Goal: Transaction & Acquisition: Purchase product/service

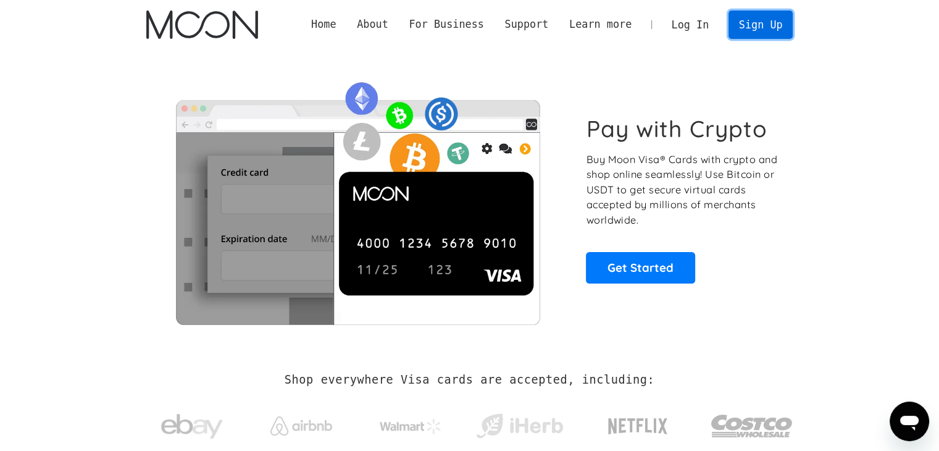
click at [761, 23] on link "Sign Up" at bounding box center [761, 24] width 64 height 28
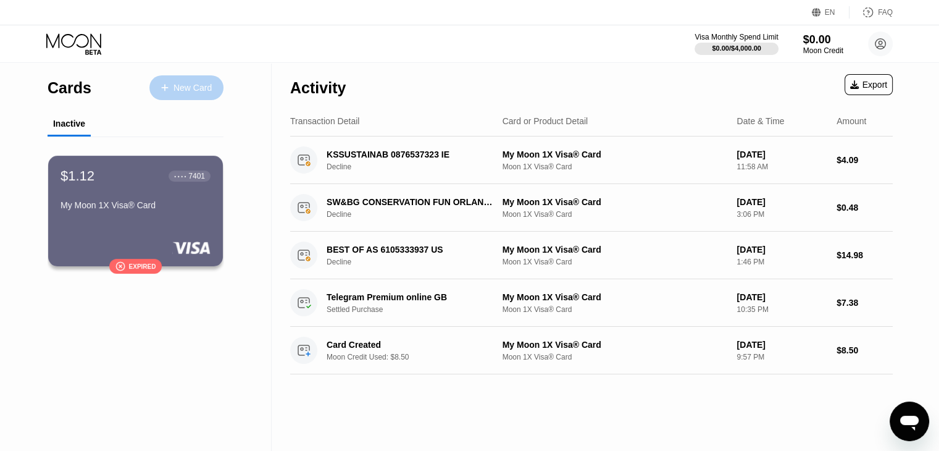
click at [187, 90] on div "New Card" at bounding box center [192, 88] width 38 height 10
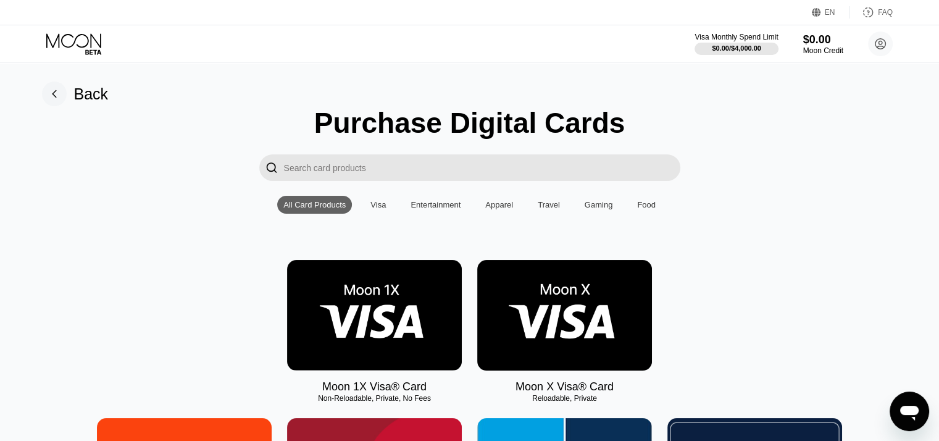
click at [922, 403] on div "Открыть окно обмена сообщениями" at bounding box center [909, 411] width 37 height 37
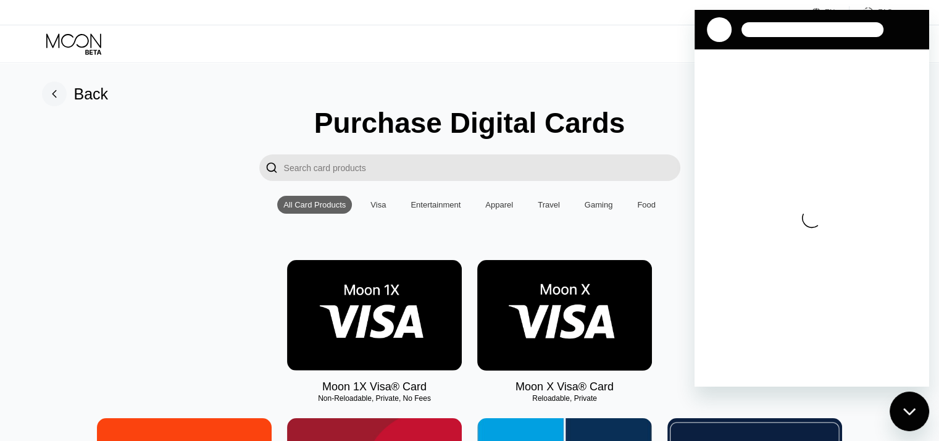
click at [62, 91] on rect at bounding box center [54, 94] width 25 height 25
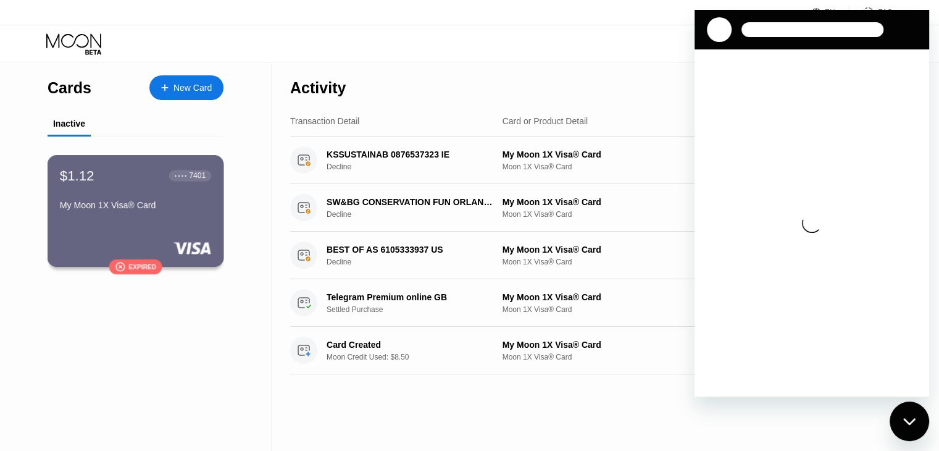
click at [94, 181] on div "$1.12 ● ● ● ● 7401" at bounding box center [135, 175] width 151 height 16
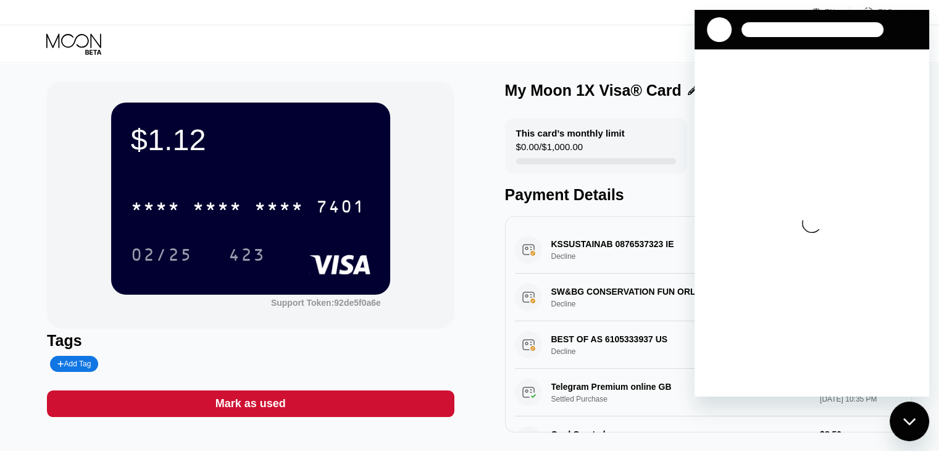
scroll to position [206, 0]
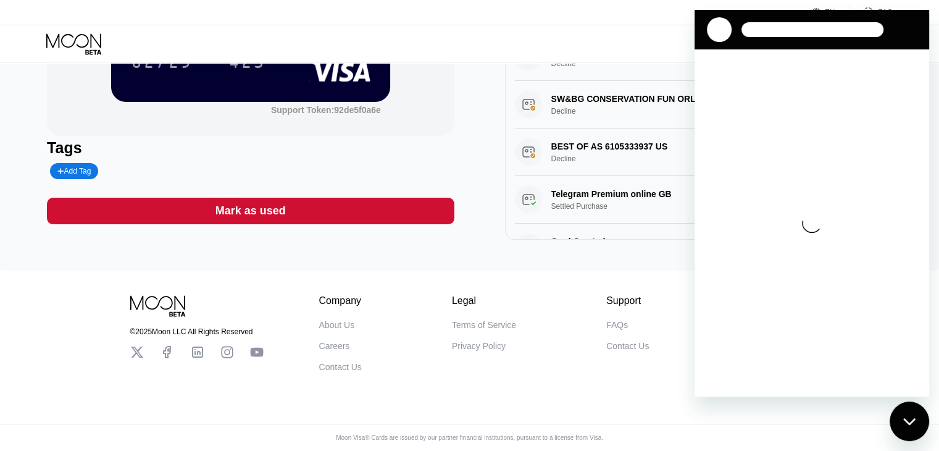
click at [504, 233] on div "$1.12 * * * * * * * * * * * * 7401 02/25 423 Support Token: 92de5f0a6e Tags Add…" at bounding box center [469, 70] width 939 height 400
click at [617, 320] on div "FAQs" at bounding box center [617, 325] width 22 height 10
click at [450, 146] on div "Tags Add Tag" at bounding box center [250, 159] width 407 height 40
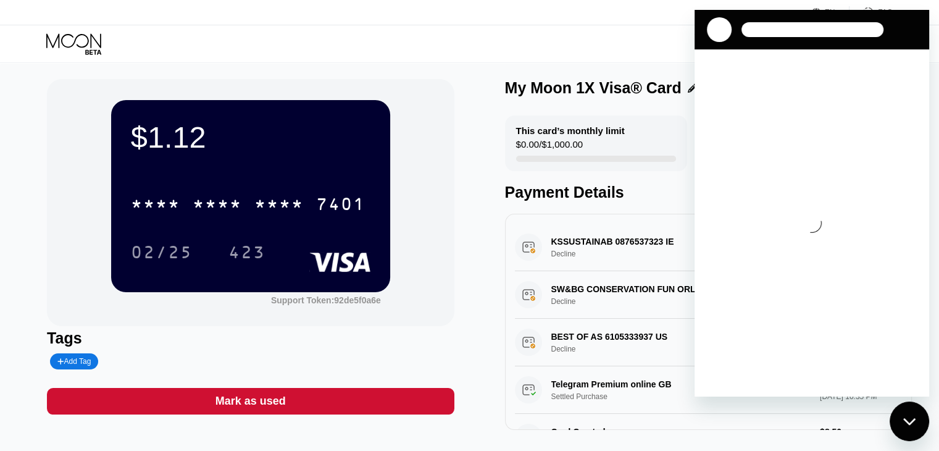
scroll to position [0, 0]
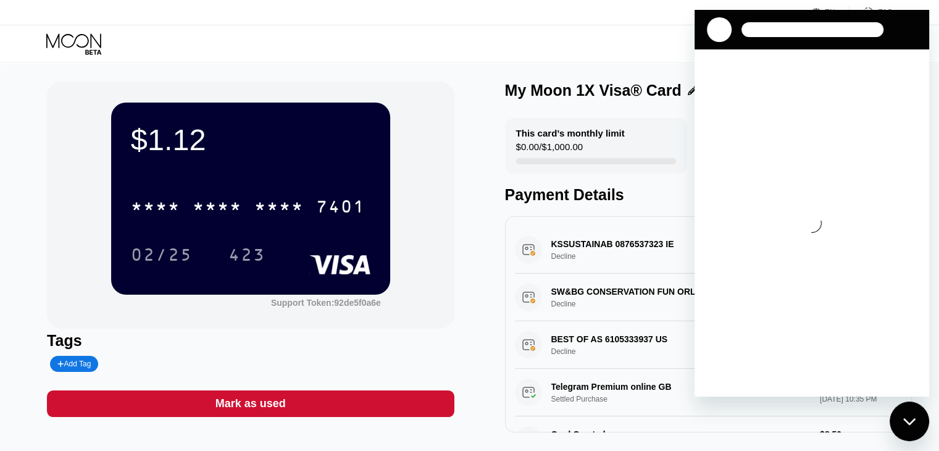
click at [167, 141] on div "$1.12" at bounding box center [251, 139] width 240 height 35
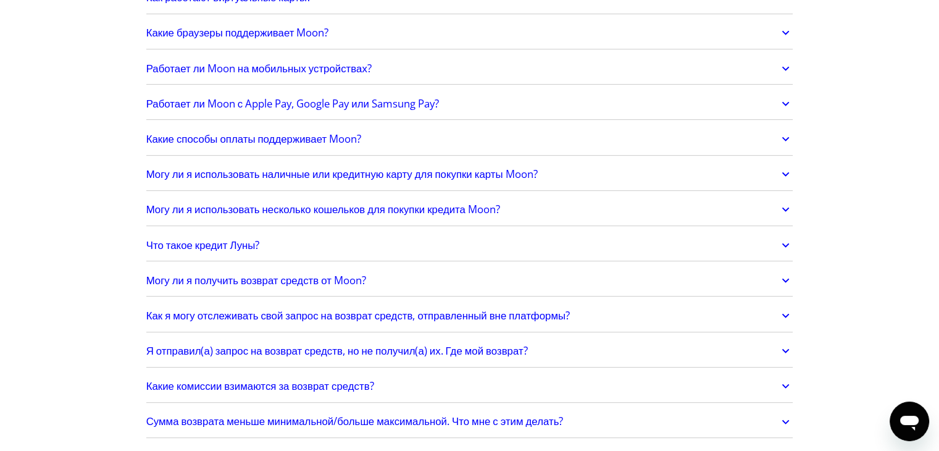
scroll to position [556, 0]
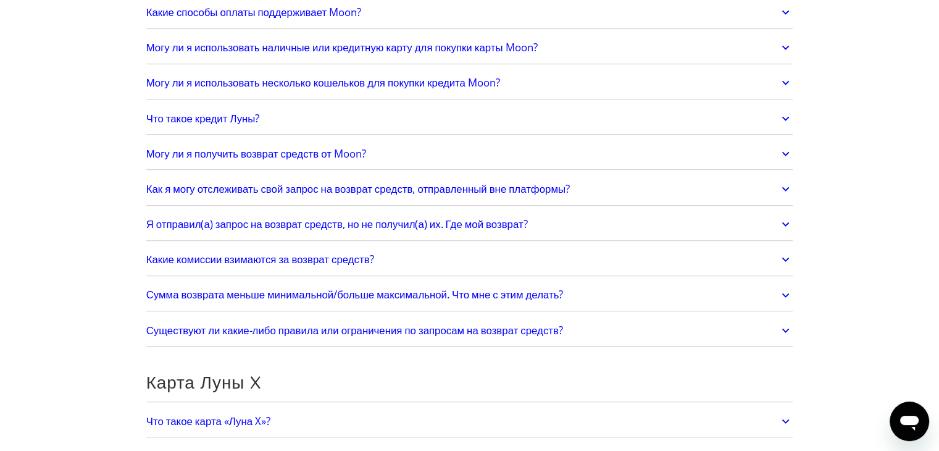
click at [468, 149] on link "Могу ли я получить возврат средств от Moon?" at bounding box center [469, 154] width 647 height 26
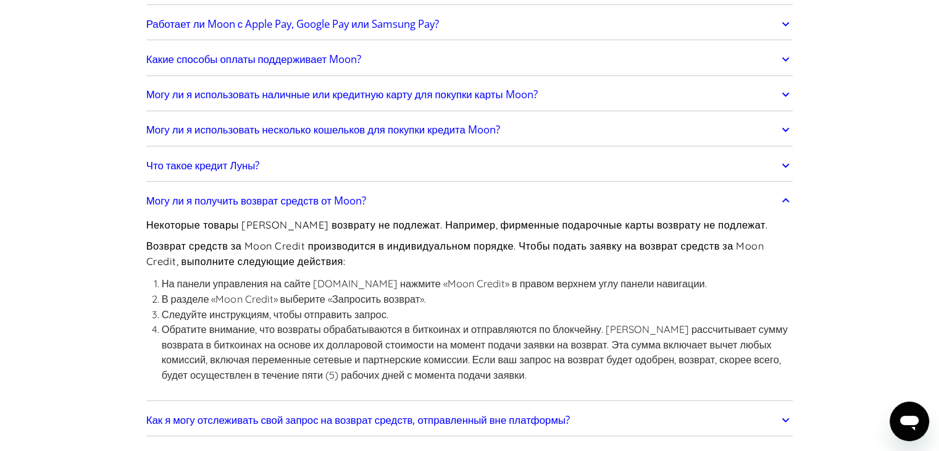
scroll to position [494, 0]
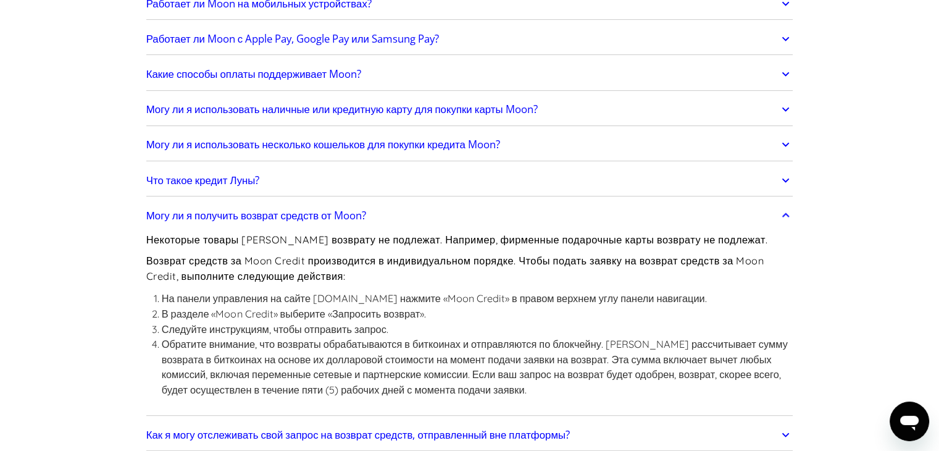
click at [391, 183] on link "Что такое кредит Луны?" at bounding box center [469, 180] width 647 height 26
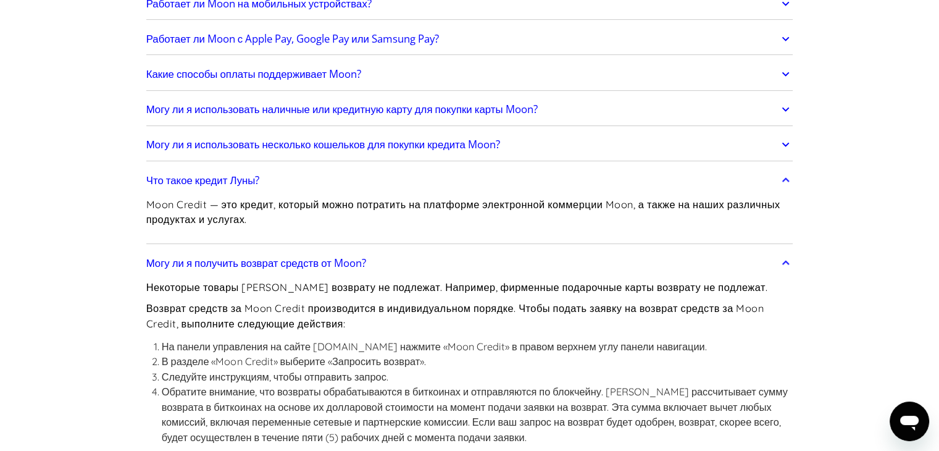
click at [391, 181] on link "Что такое кредит Луны?" at bounding box center [469, 180] width 647 height 26
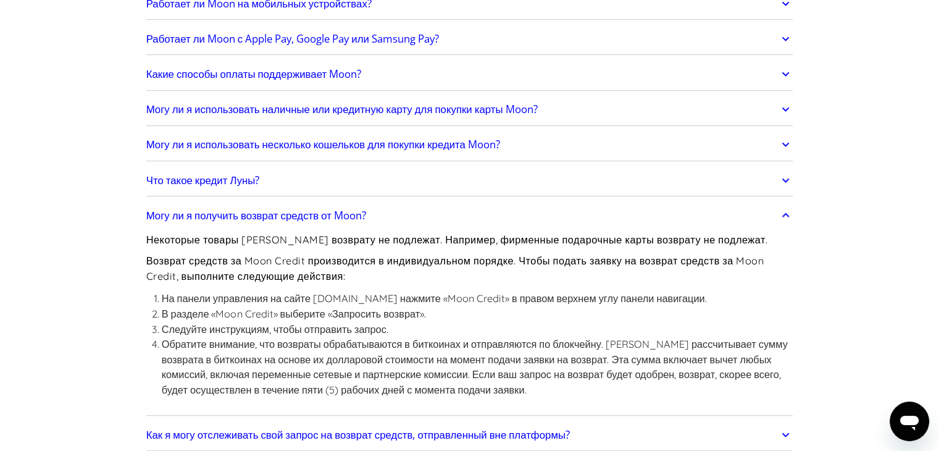
click at [388, 206] on link "Могу ли я получить возврат средств от Moon?" at bounding box center [469, 216] width 647 height 26
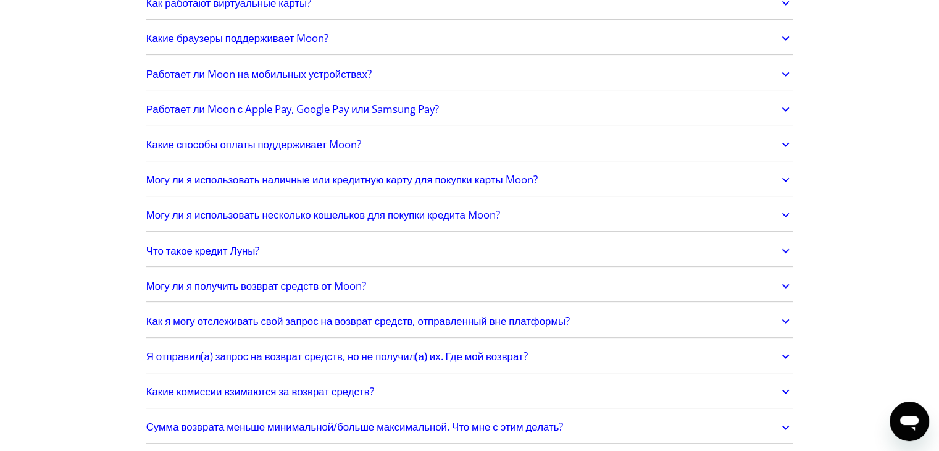
scroll to position [370, 0]
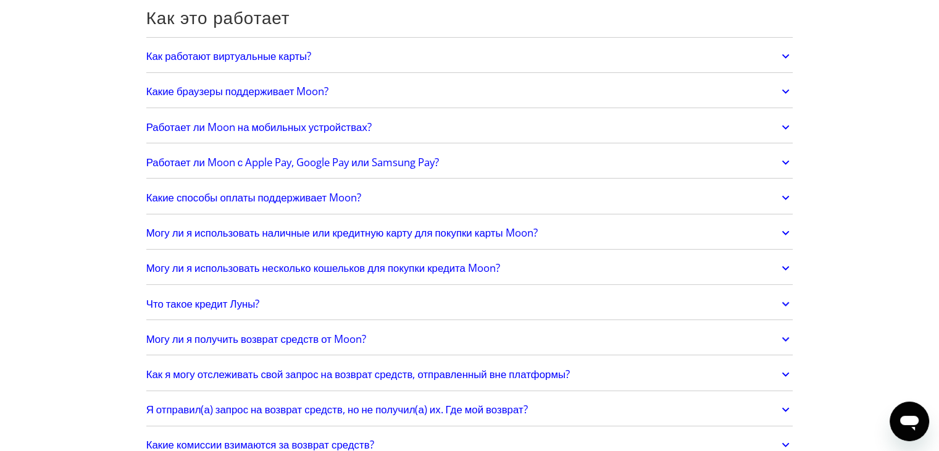
click at [477, 272] on font "Могу ли я использовать несколько кошельков для покупки кредита Moon?" at bounding box center [323, 268] width 354 height 14
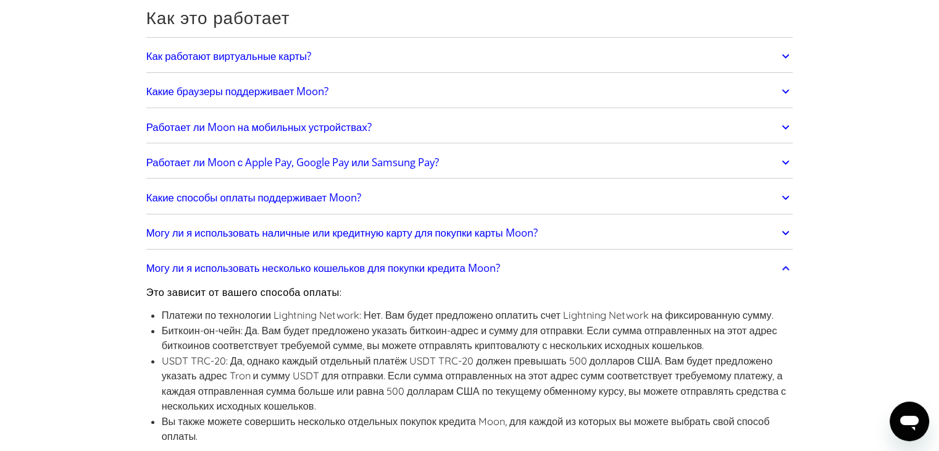
click at [477, 272] on font "Могу ли я использовать несколько кошельков для покупки кредита Moon?" at bounding box center [323, 268] width 354 height 14
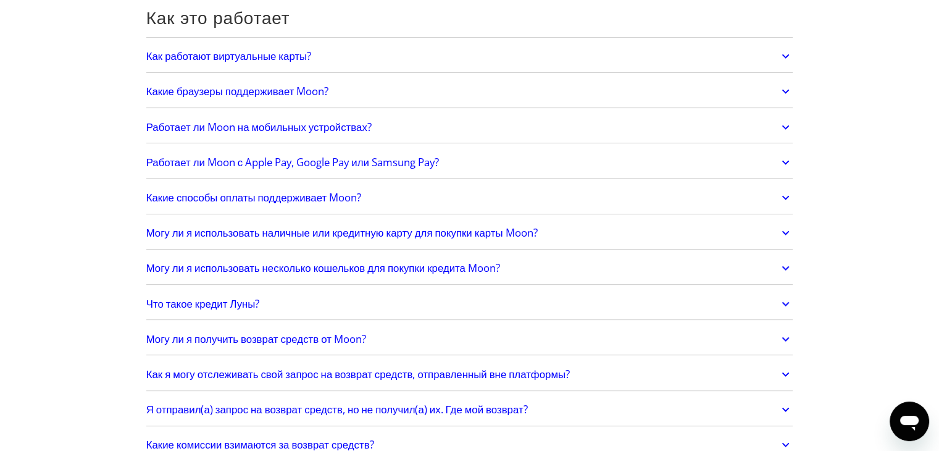
click at [293, 125] on font "Работает ли Moon на мобильных устройствах?" at bounding box center [258, 127] width 225 height 14
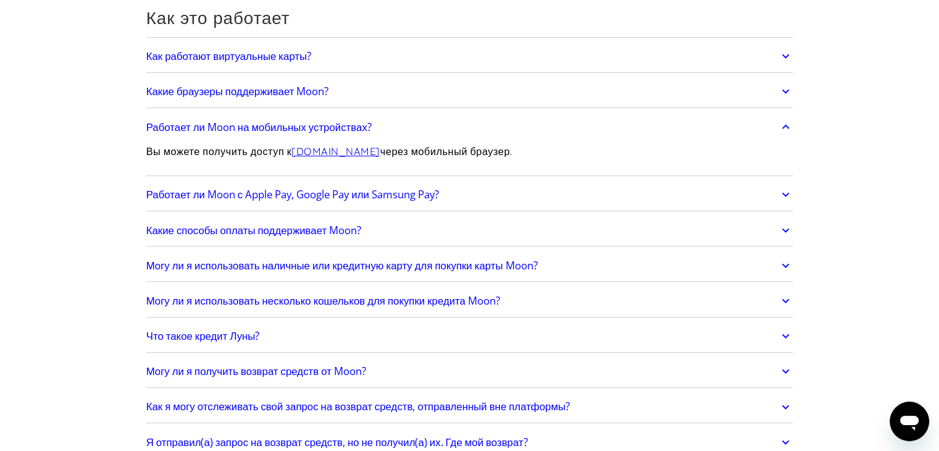
click at [293, 125] on font "Работает ли Moon на мобильных устройствах?" at bounding box center [258, 127] width 225 height 14
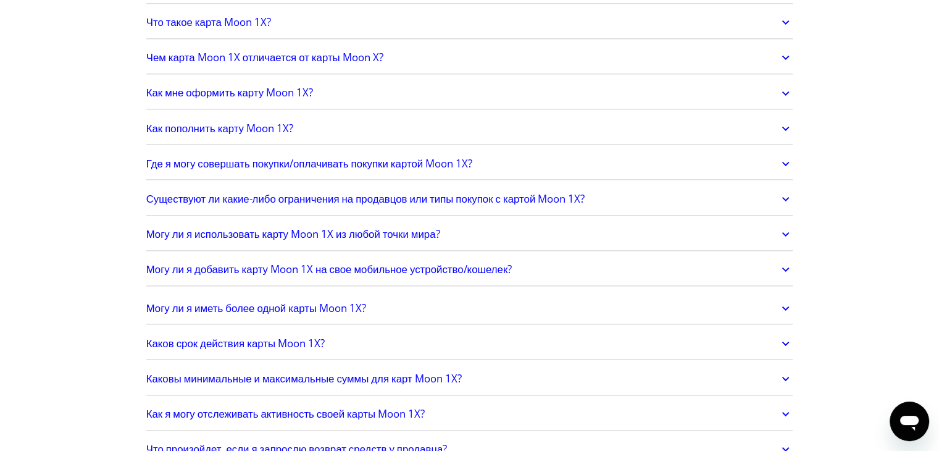
scroll to position [1544, 0]
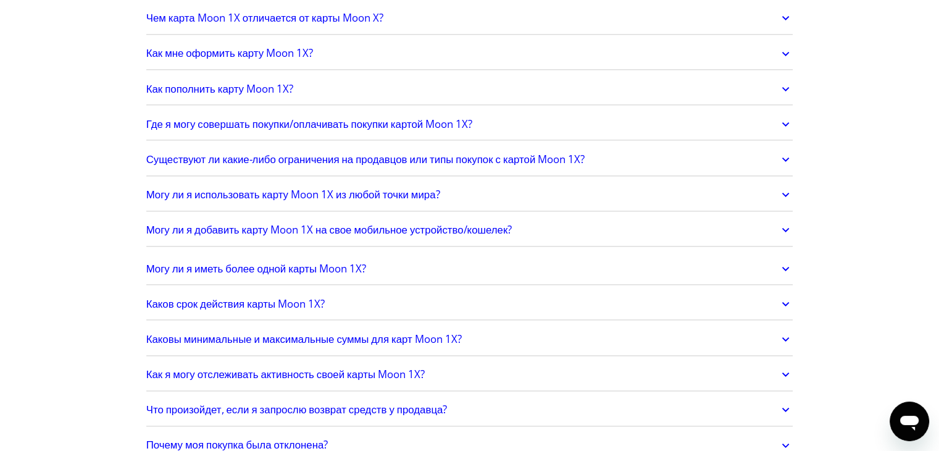
click at [366, 57] on link "Как мне оформить карту Moon 1X?" at bounding box center [469, 54] width 647 height 26
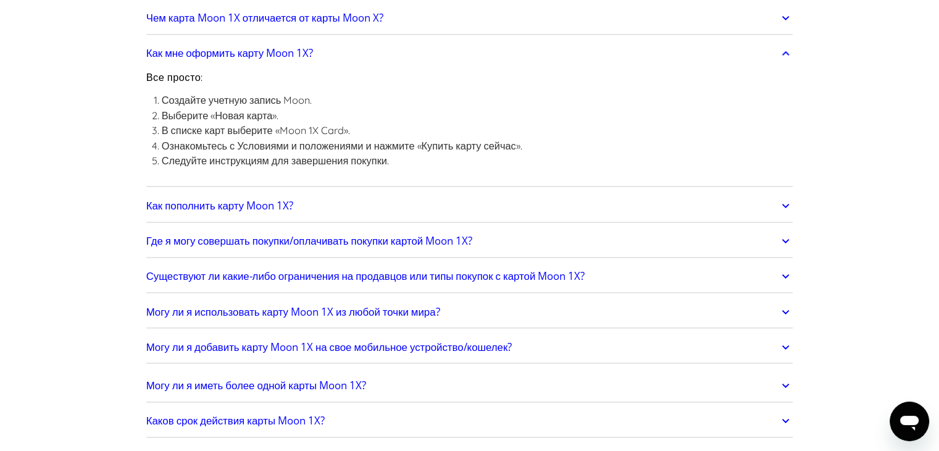
click at [372, 193] on link "Как пополнить карту Moon 1X?" at bounding box center [469, 206] width 647 height 26
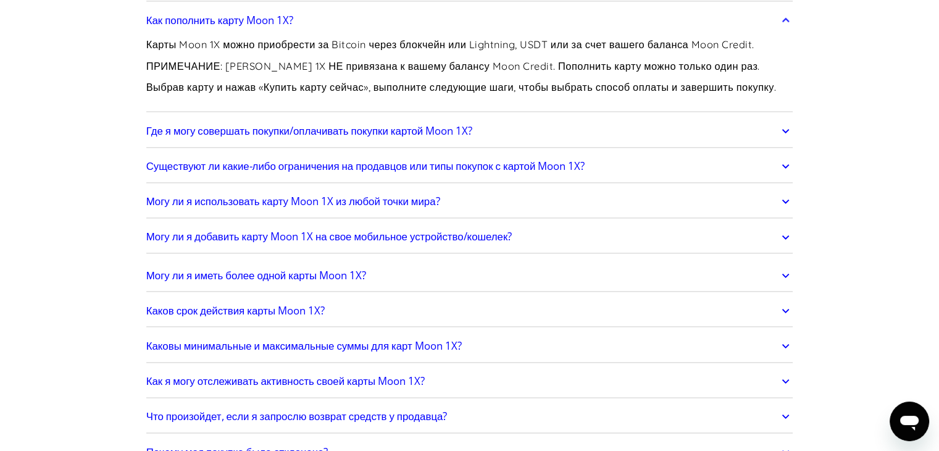
scroll to position [1791, 0]
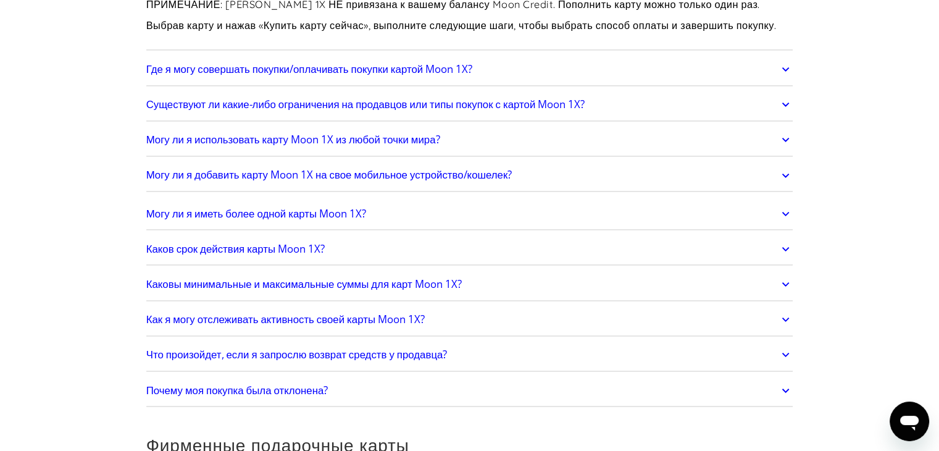
click at [411, 378] on link "Почему моя покупка была отклонена?" at bounding box center [469, 390] width 647 height 26
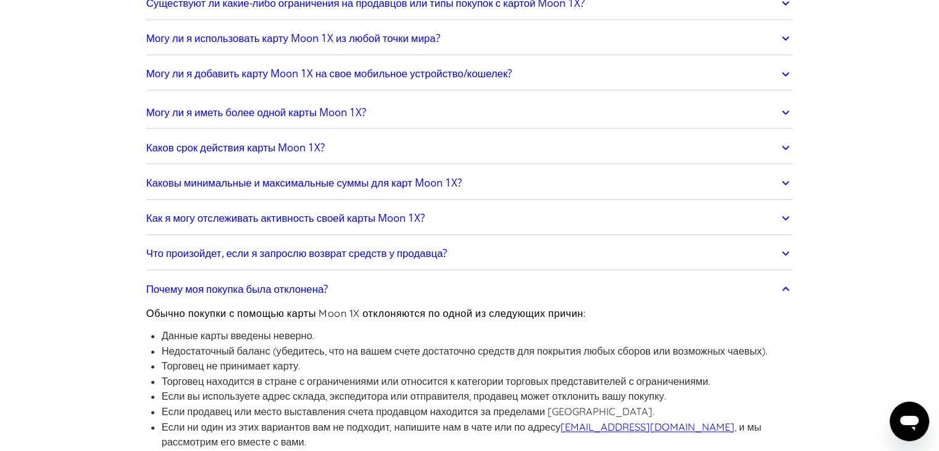
scroll to position [1976, 0]
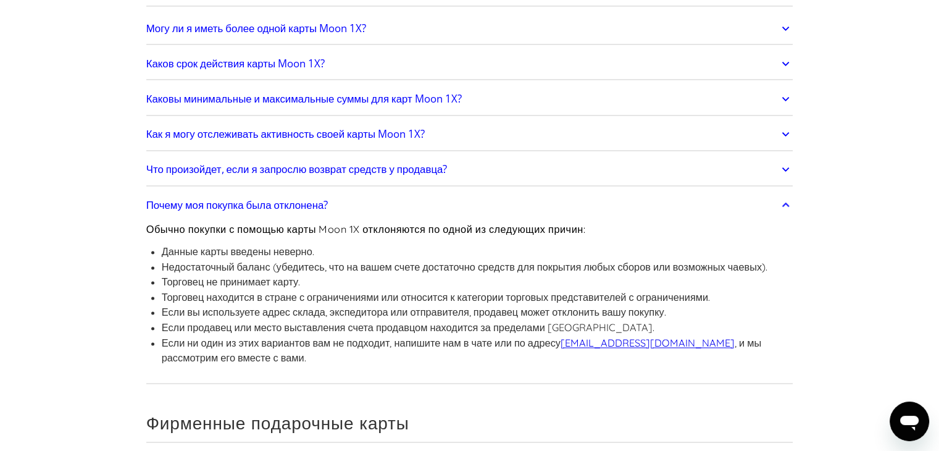
click at [370, 205] on link "Почему моя покупка была отклонена?" at bounding box center [469, 205] width 647 height 26
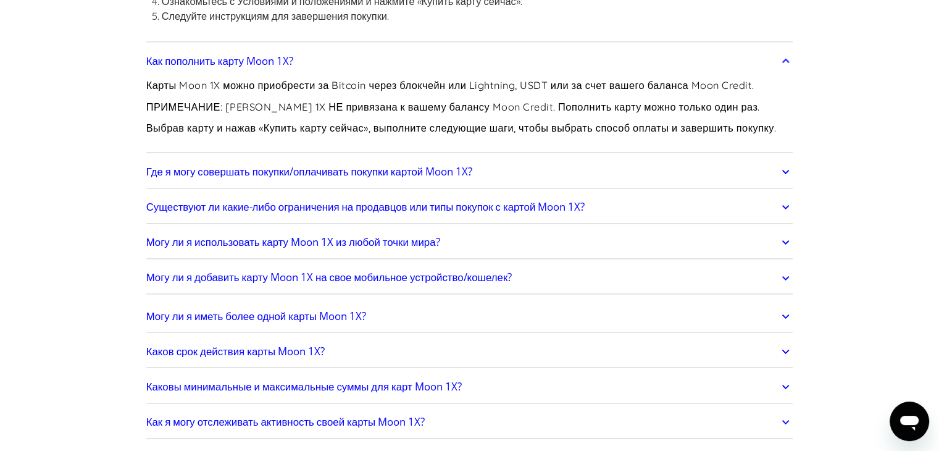
scroll to position [1667, 0]
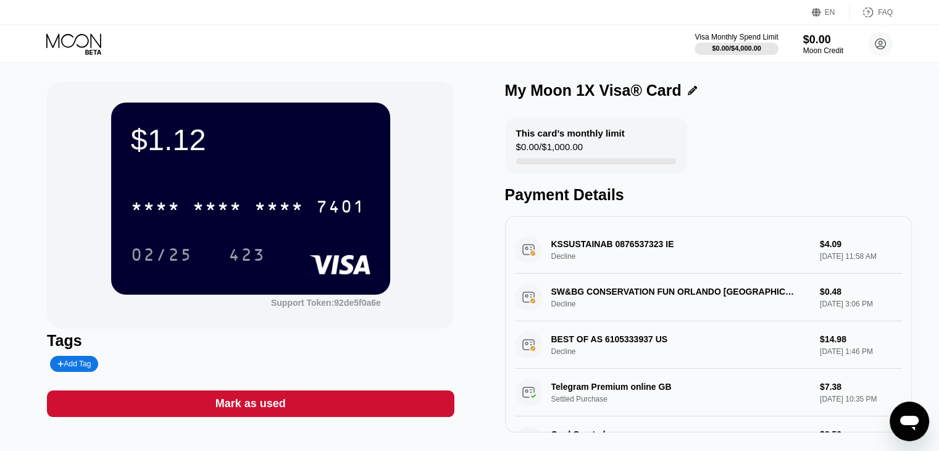
click at [78, 48] on icon at bounding box center [74, 44] width 57 height 22
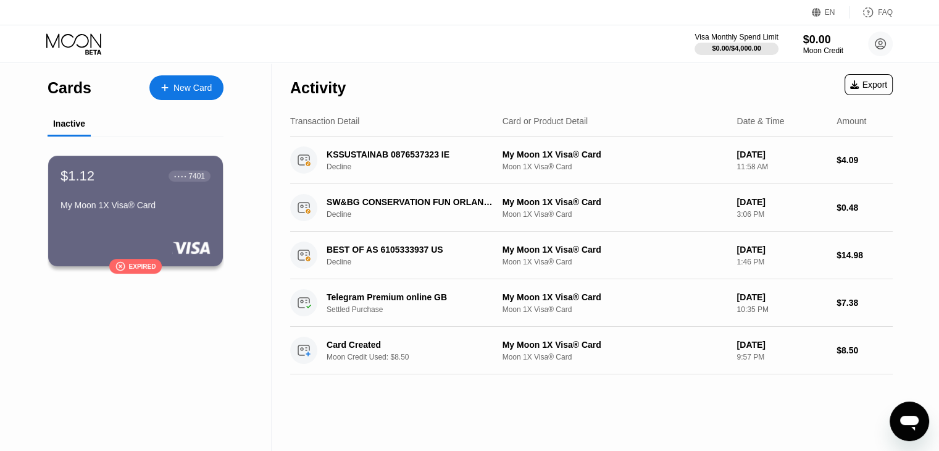
click at [195, 90] on div "New Card" at bounding box center [192, 88] width 38 height 10
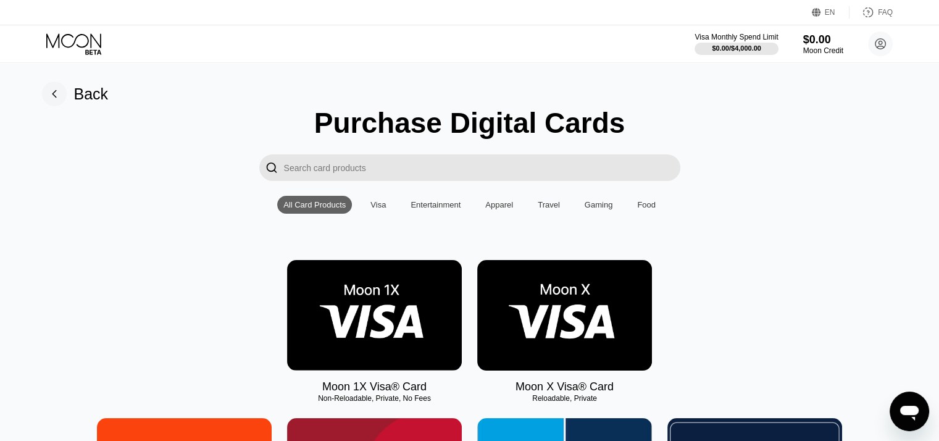
click at [390, 318] on img at bounding box center [374, 315] width 175 height 111
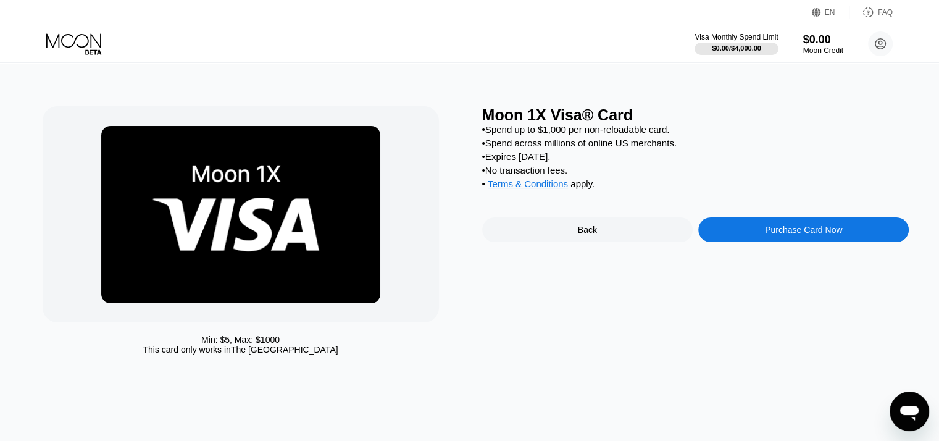
drag, startPoint x: 600, startPoint y: 199, endPoint x: 483, endPoint y: 136, distance: 132.9
click at [483, 136] on div "• Spend up to $1,000 per non-reloadable card. • Spend across millions of online…" at bounding box center [695, 159] width 427 height 71
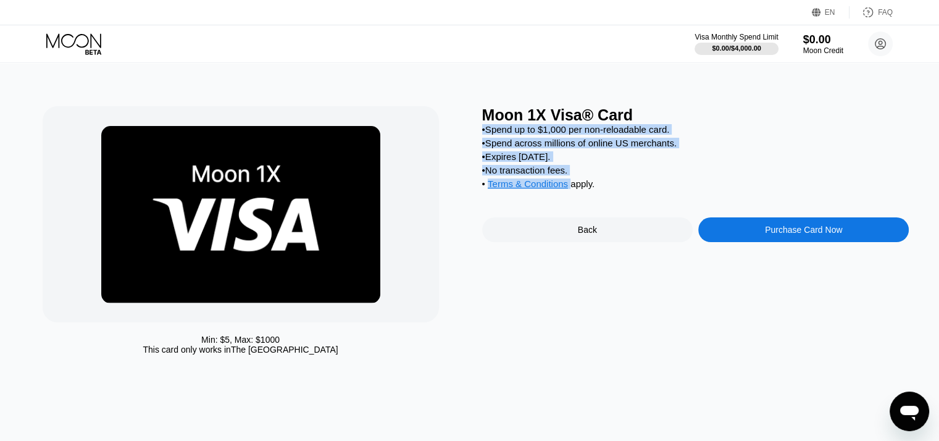
drag, startPoint x: 483, startPoint y: 136, endPoint x: 604, endPoint y: 198, distance: 136.4
click at [604, 195] on div "• Spend up to $1,000 per non-reloadable card. • Spend across millions of online…" at bounding box center [695, 159] width 427 height 71
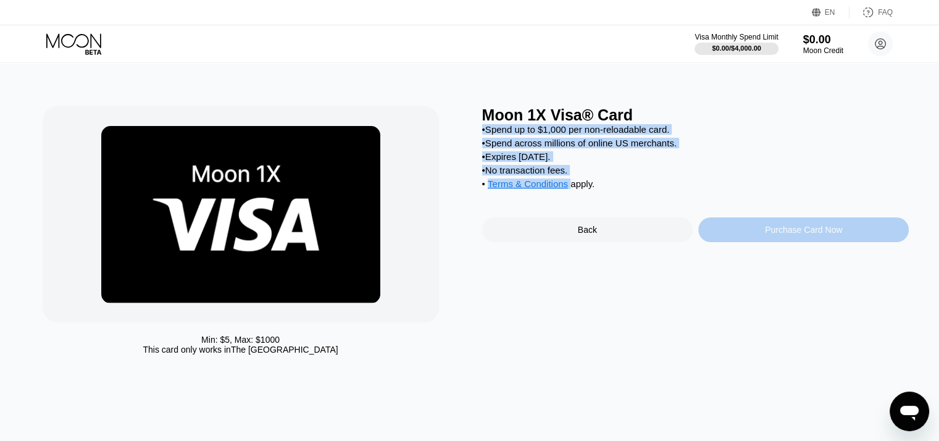
click at [748, 239] on div "Purchase Card Now" at bounding box center [803, 229] width 211 height 25
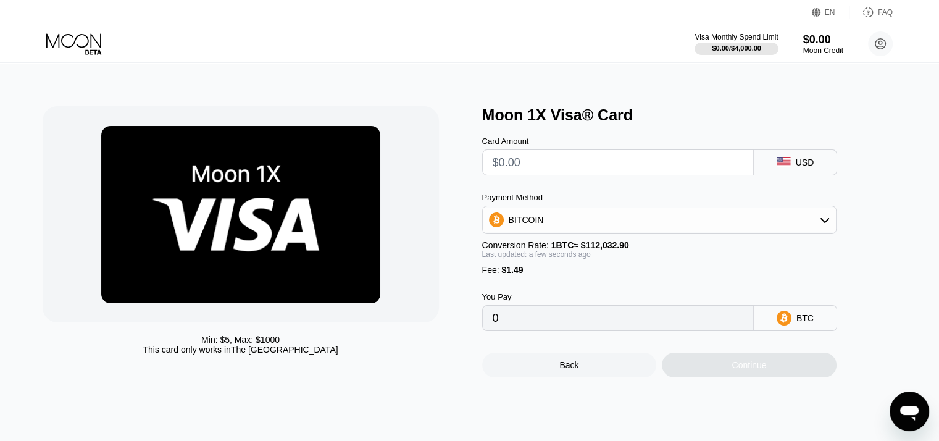
click at [615, 202] on div "Payment Method" at bounding box center [659, 197] width 354 height 9
click at [542, 169] on input "text" at bounding box center [618, 162] width 251 height 25
type input "$1"
type input "0.00002223"
click at [536, 169] on input "$1" at bounding box center [618, 162] width 251 height 25
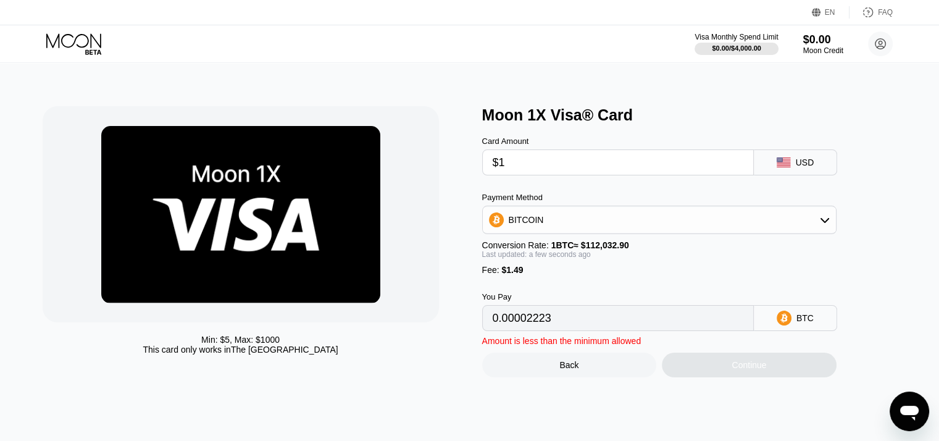
click at [538, 191] on div "Card Amount $1 USD Payment Method BITCOIN Conversion Rate: 1 BTC ≈ $112,032.90 …" at bounding box center [679, 227] width 395 height 207
click at [516, 164] on input "$1" at bounding box center [618, 162] width 251 height 25
drag, startPoint x: 516, startPoint y: 164, endPoint x: 508, endPoint y: 180, distance: 17.9
click at [504, 165] on input "$1" at bounding box center [618, 162] width 251 height 25
type input "$5"
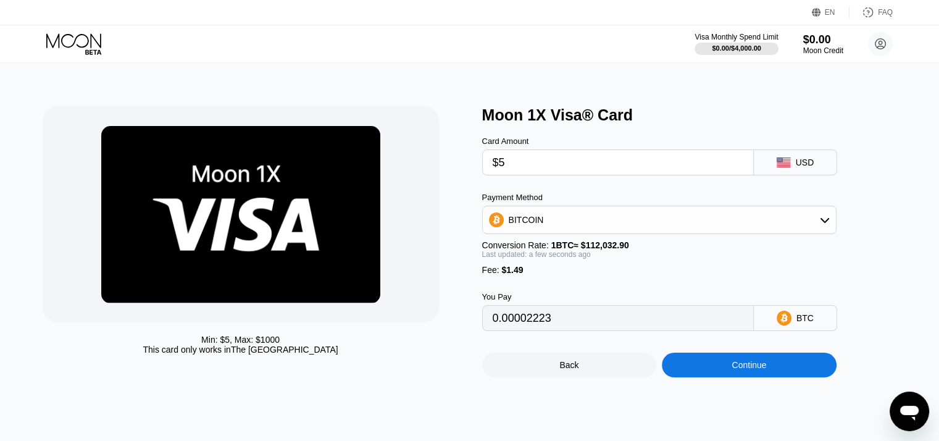
type input "0.00005793"
type input "$5"
click at [542, 202] on div "Payment Method" at bounding box center [659, 197] width 354 height 9
click at [554, 222] on div "BITCOIN" at bounding box center [659, 219] width 353 height 25
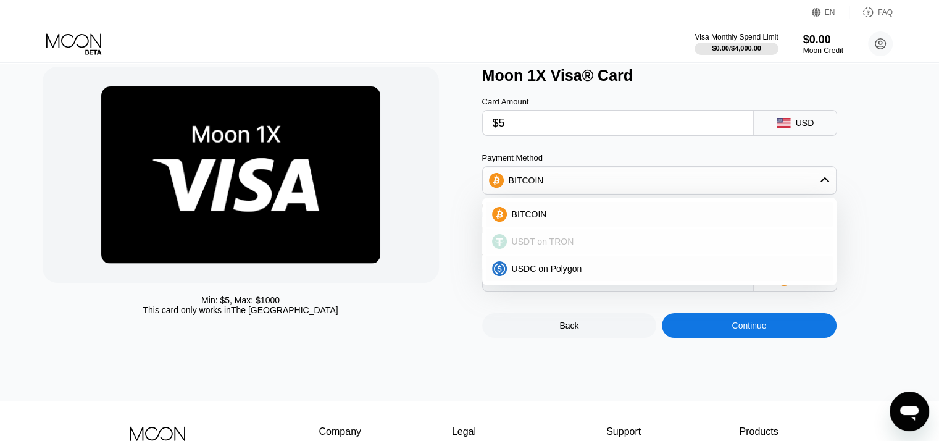
scroll to position [62, 0]
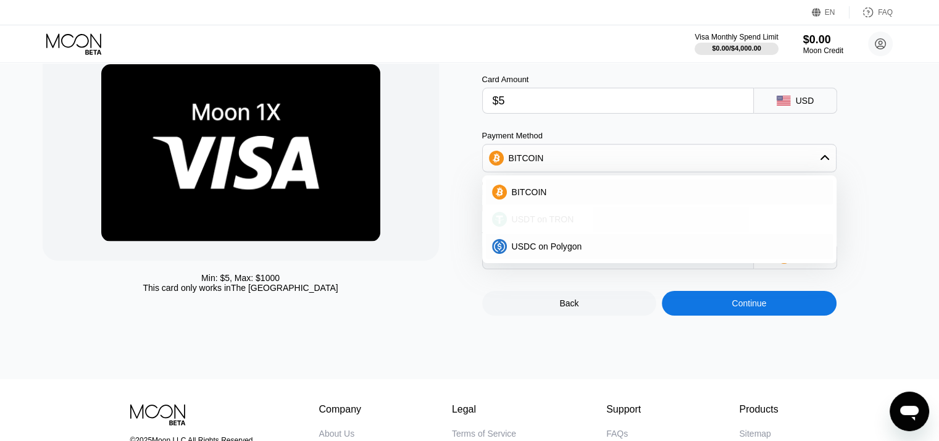
click at [557, 230] on div "USDT on TRON" at bounding box center [659, 219] width 347 height 25
type input "6.56"
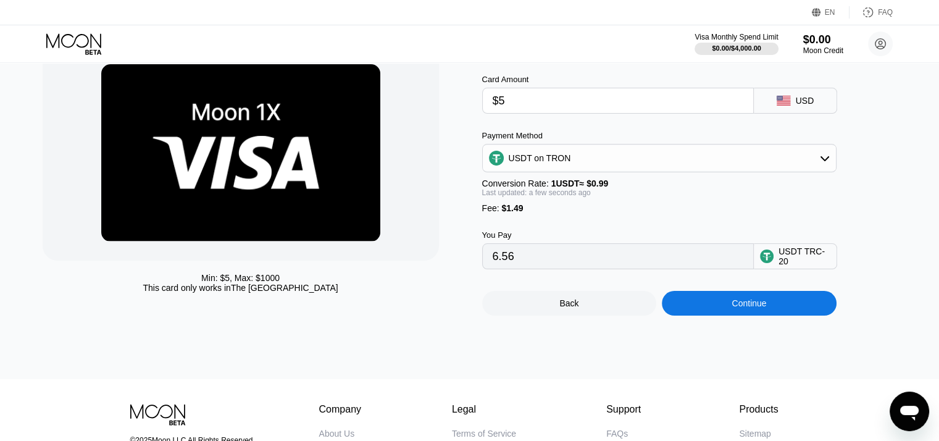
click at [701, 223] on div "You Pay 6.56 USDT TRC-20" at bounding box center [679, 241] width 395 height 56
drag, startPoint x: 528, startPoint y: 212, endPoint x: 472, endPoint y: 189, distance: 60.9
click at [472, 190] on div "Min: $ 5 , Max: $ 1000 This card only works in The United States Moon 1X Visa® …" at bounding box center [470, 179] width 855 height 271
drag, startPoint x: 526, startPoint y: 220, endPoint x: 498, endPoint y: 196, distance: 37.6
click at [498, 196] on div "Payment Method USDT on TRON Conversion Rate: 1 USDT ≈ $0.99 Last updated: a few…" at bounding box center [659, 172] width 354 height 82
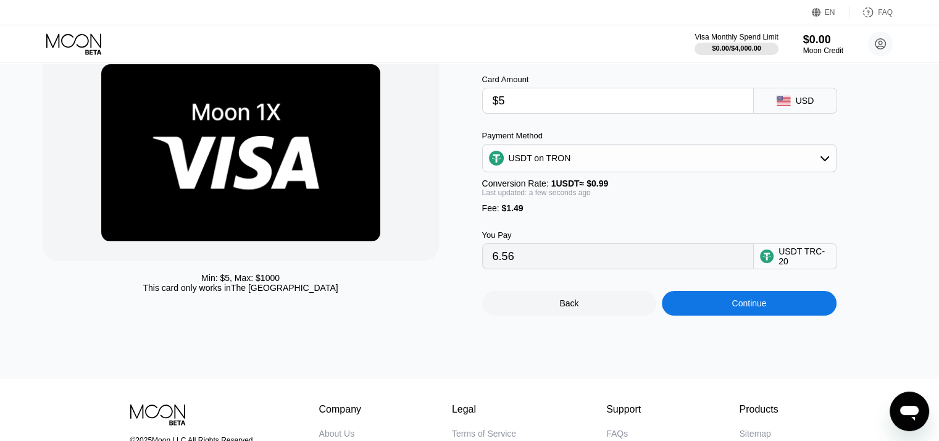
click at [487, 188] on div "Conversion Rate: 1 USDT ≈ $0.99" at bounding box center [659, 183] width 354 height 10
click at [483, 211] on div "Fee : $1.49" at bounding box center [659, 208] width 354 height 10
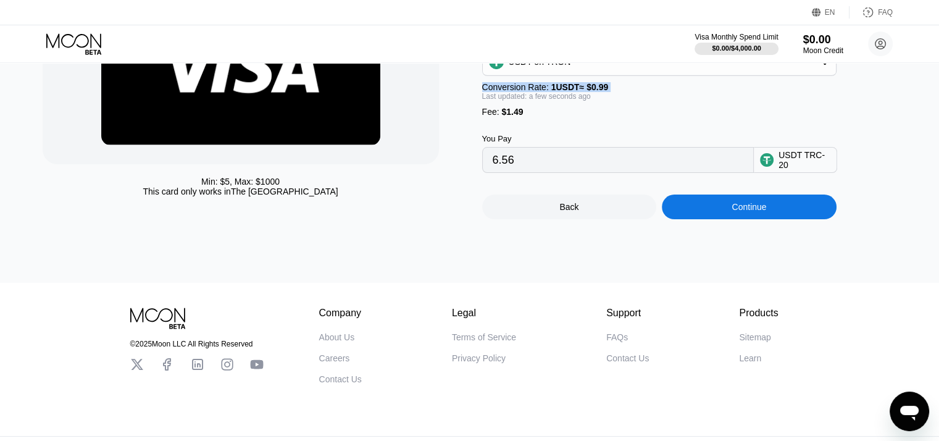
scroll to position [185, 0]
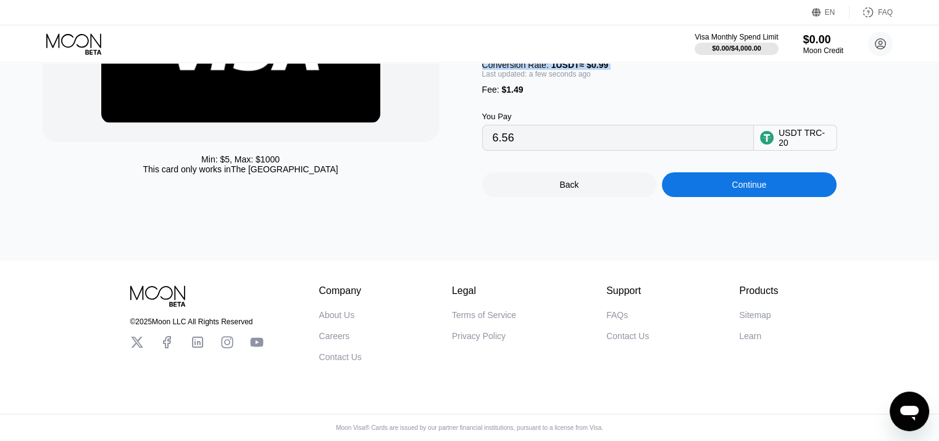
click at [483, 210] on div "Min: $ 5 , Max: $ 1000 This card only works in The United States Moon 1X Visa® …" at bounding box center [470, 72] width 948 height 378
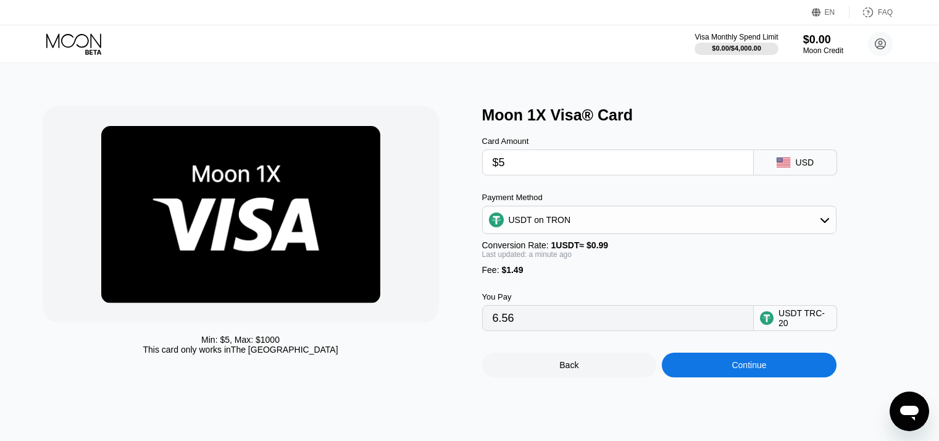
scroll to position [185, 0]
